Goal: Transaction & Acquisition: Purchase product/service

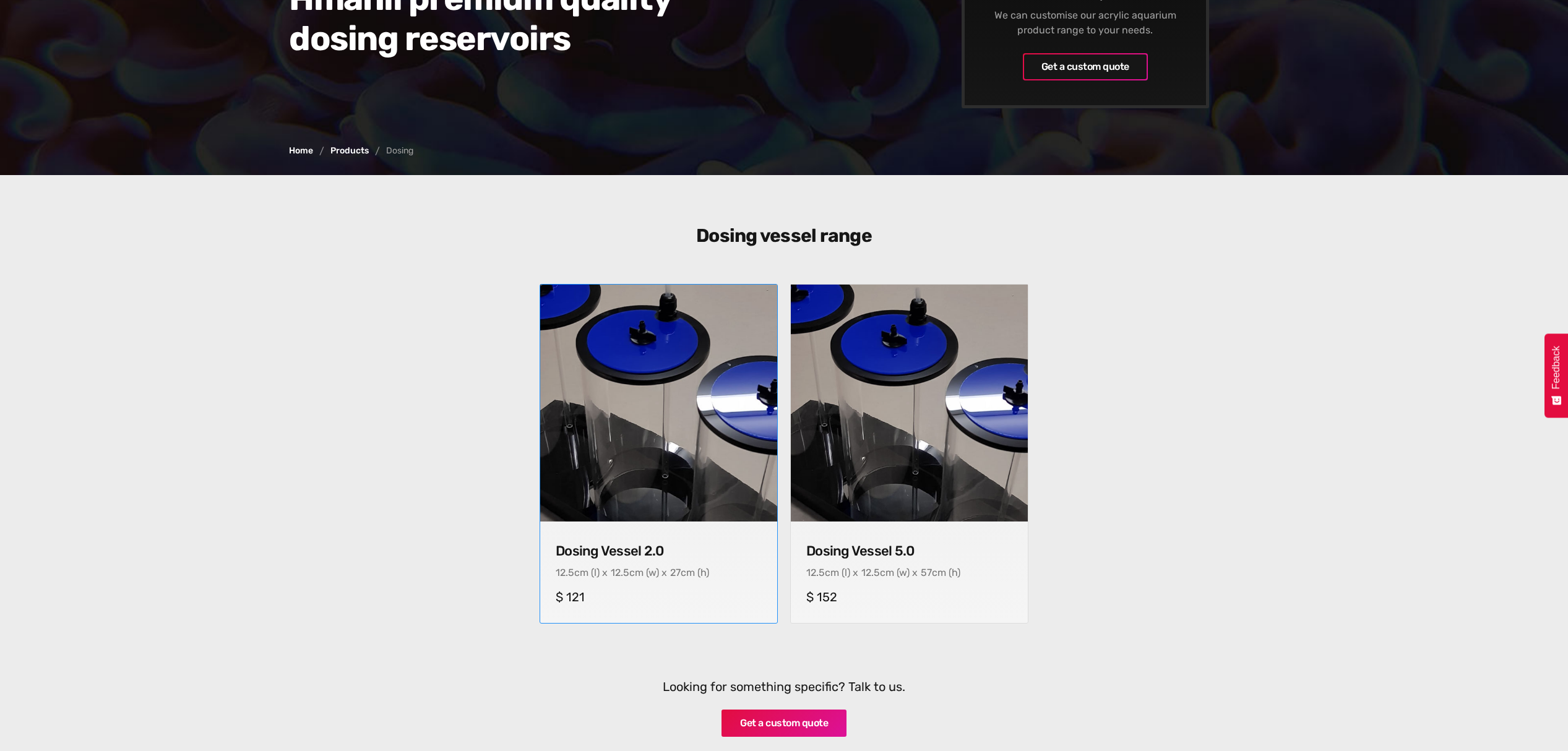
scroll to position [247, 0]
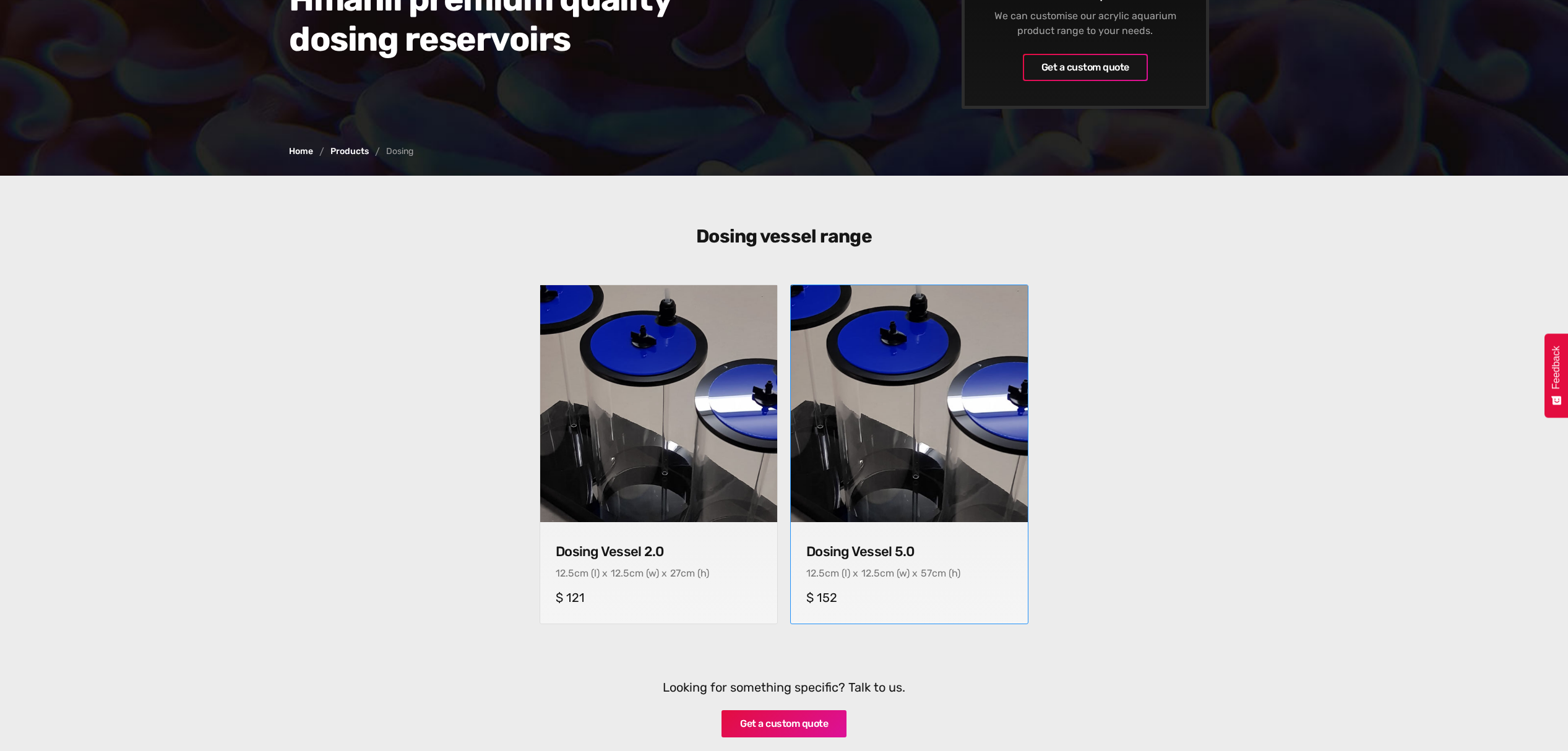
click at [878, 416] on img at bounding box center [909, 403] width 249 height 248
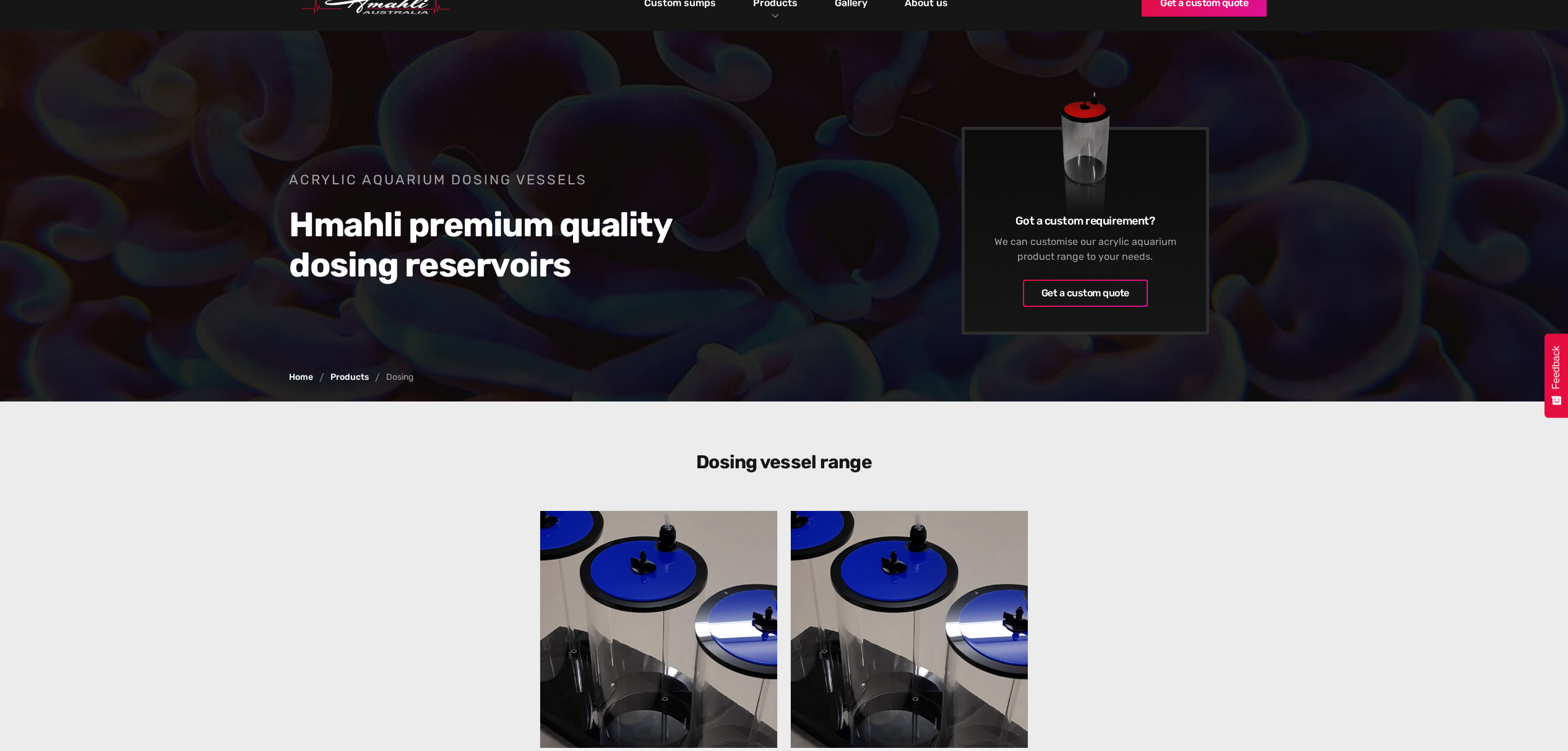
scroll to position [0, 0]
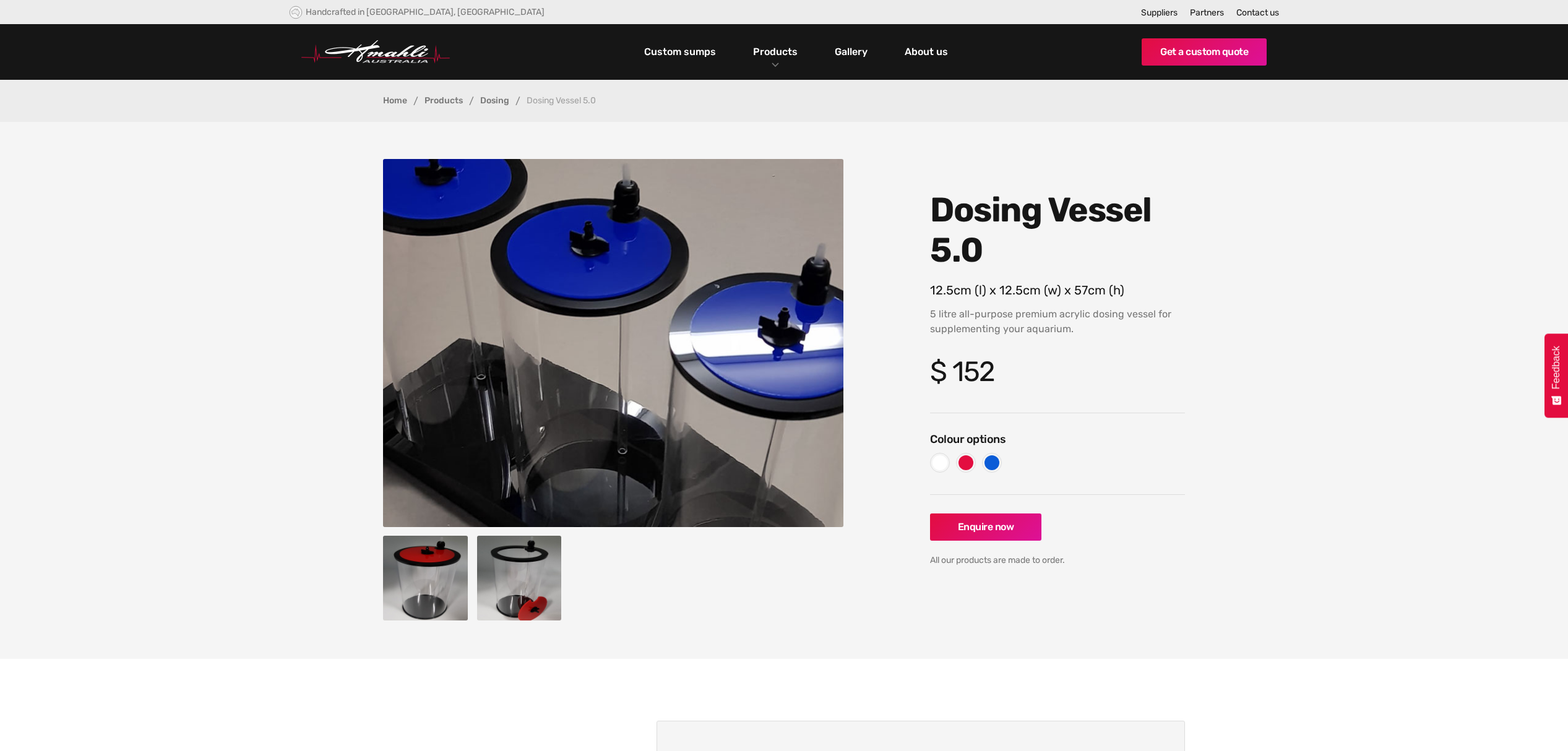
click at [538, 359] on img "open lightbox" at bounding box center [613, 343] width 460 height 368
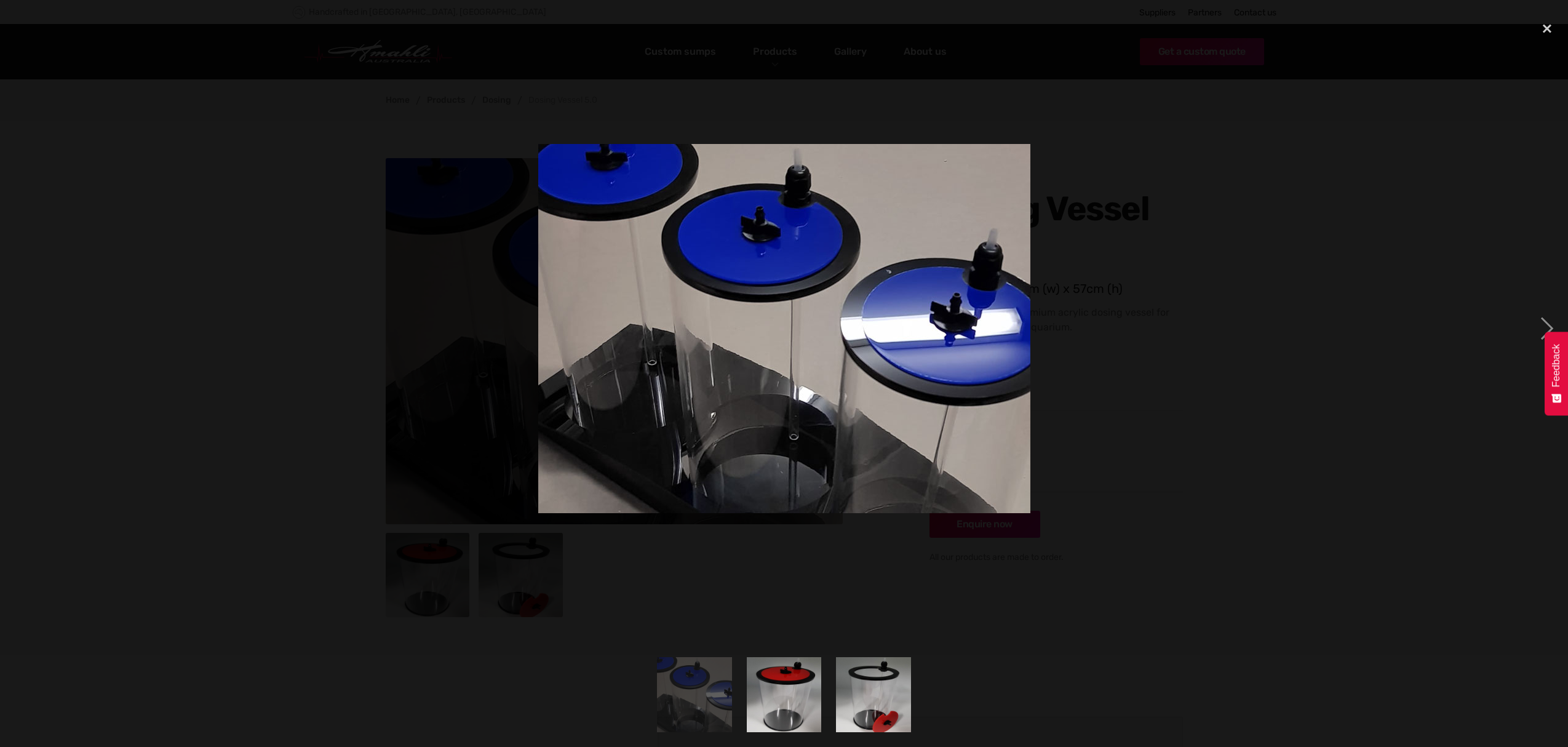
click at [794, 407] on img at bounding box center [784, 328] width 493 height 369
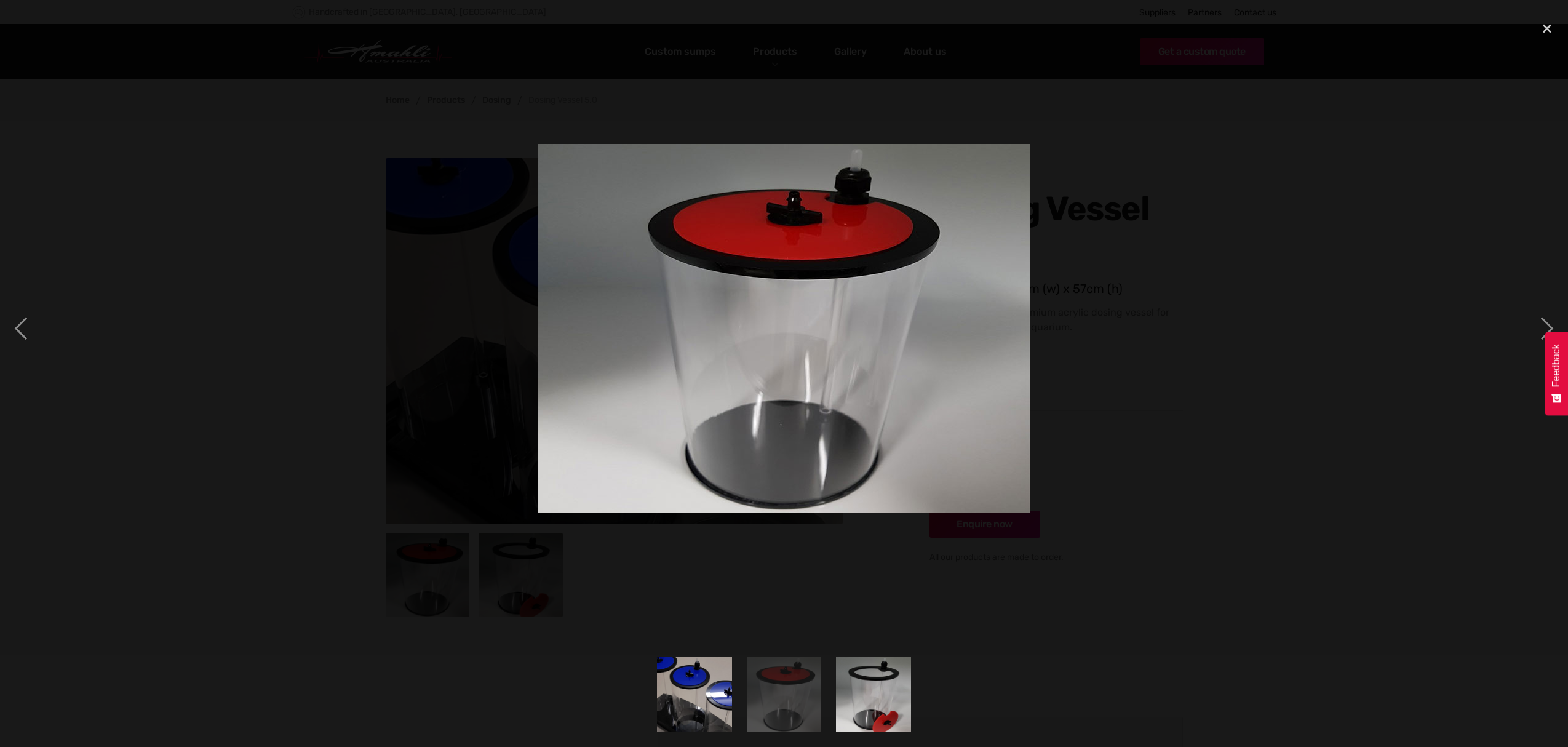
click at [794, 407] on img at bounding box center [784, 328] width 493 height 369
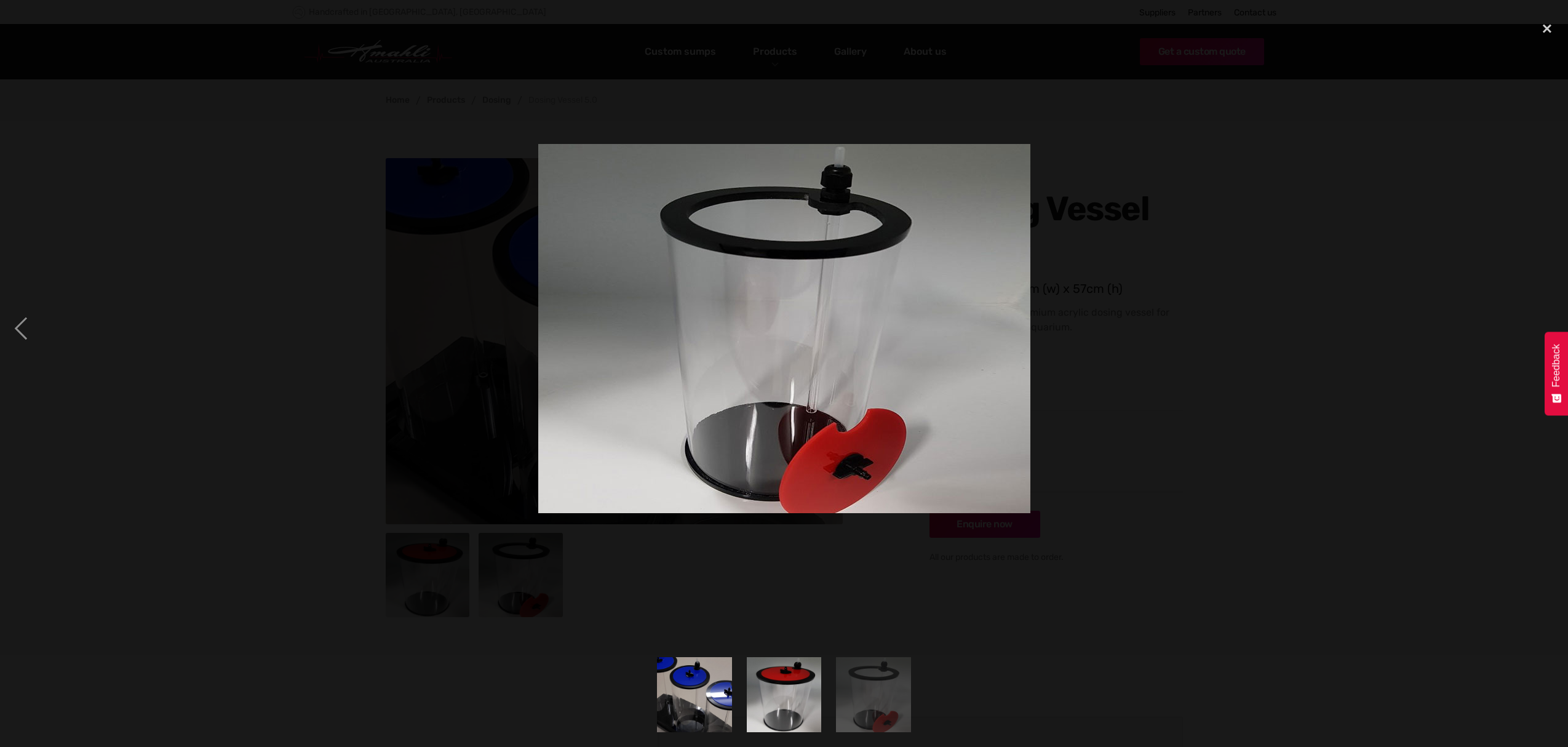
click at [794, 407] on img at bounding box center [784, 328] width 493 height 369
click at [881, 394] on img at bounding box center [784, 328] width 493 height 369
click at [1122, 430] on div at bounding box center [784, 328] width 1568 height 628
